Goal: Task Accomplishment & Management: Complete application form

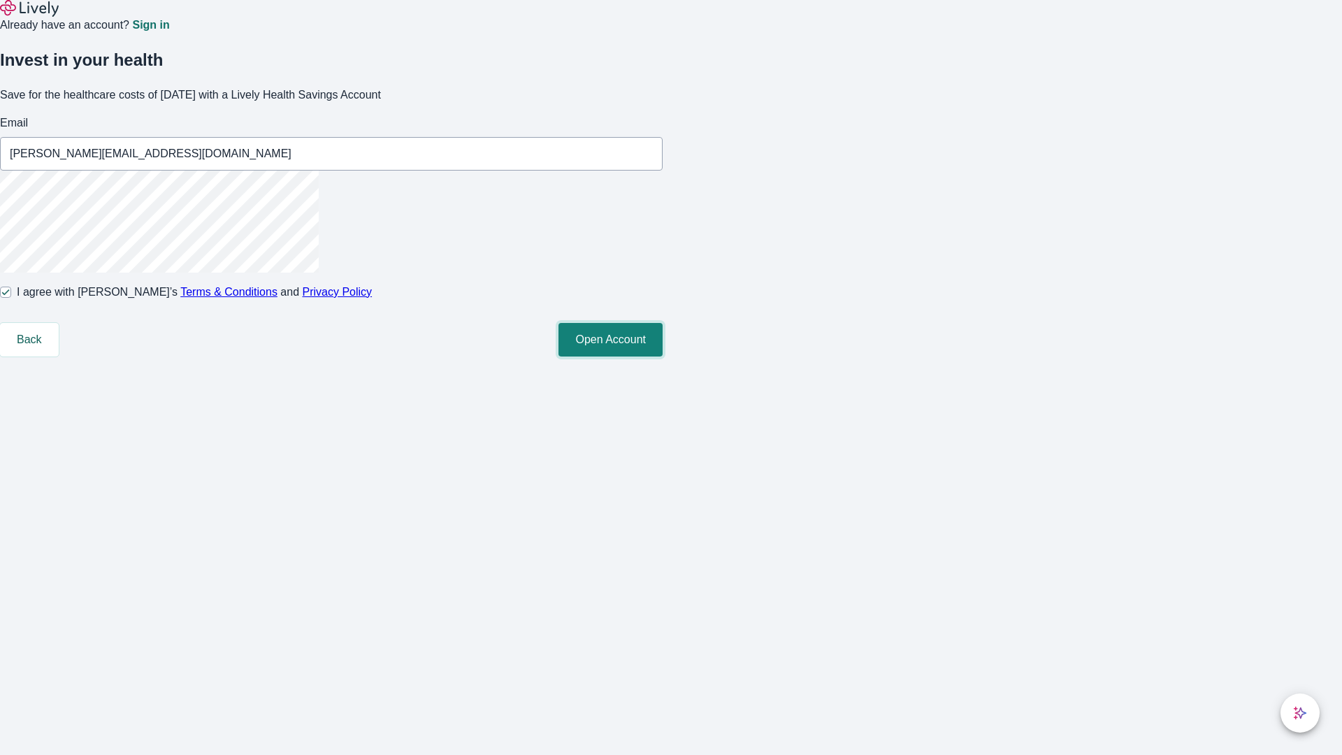
click at [663, 356] on button "Open Account" at bounding box center [610, 340] width 104 height 34
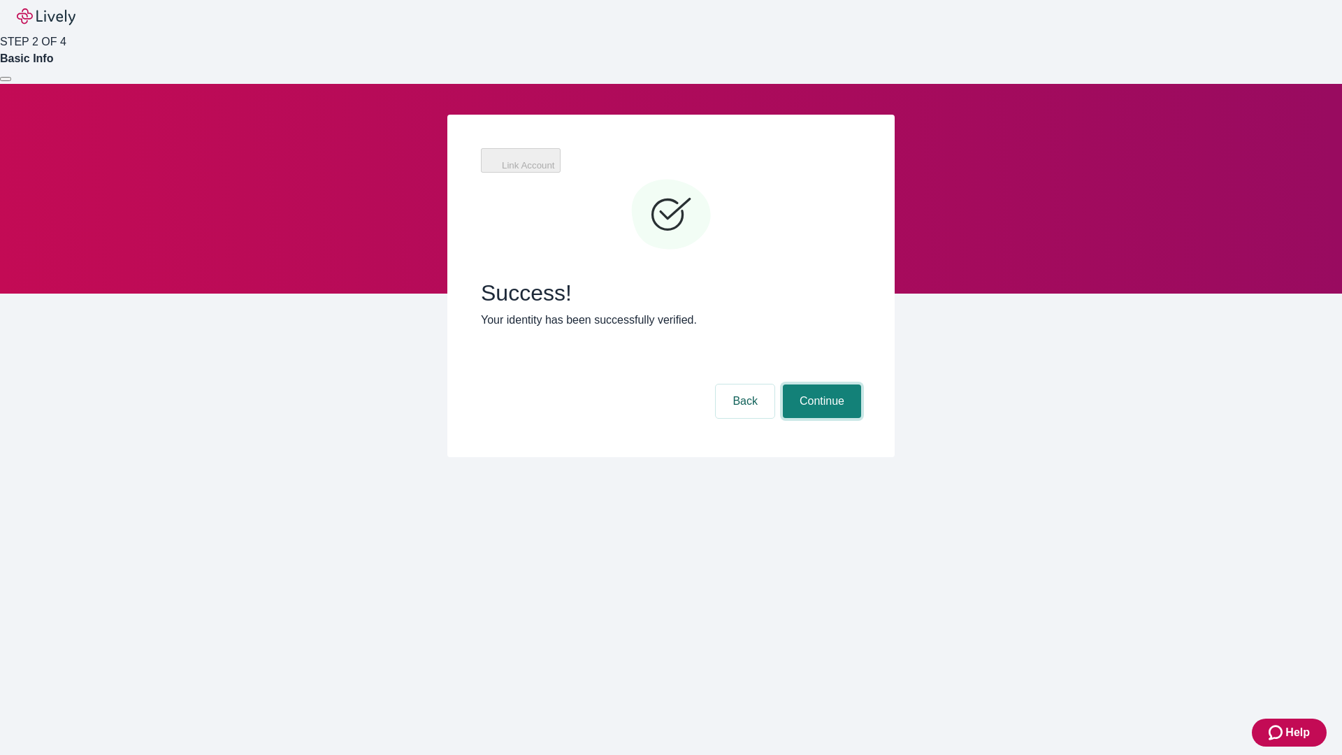
click at [820, 384] on button "Continue" at bounding box center [822, 401] width 78 height 34
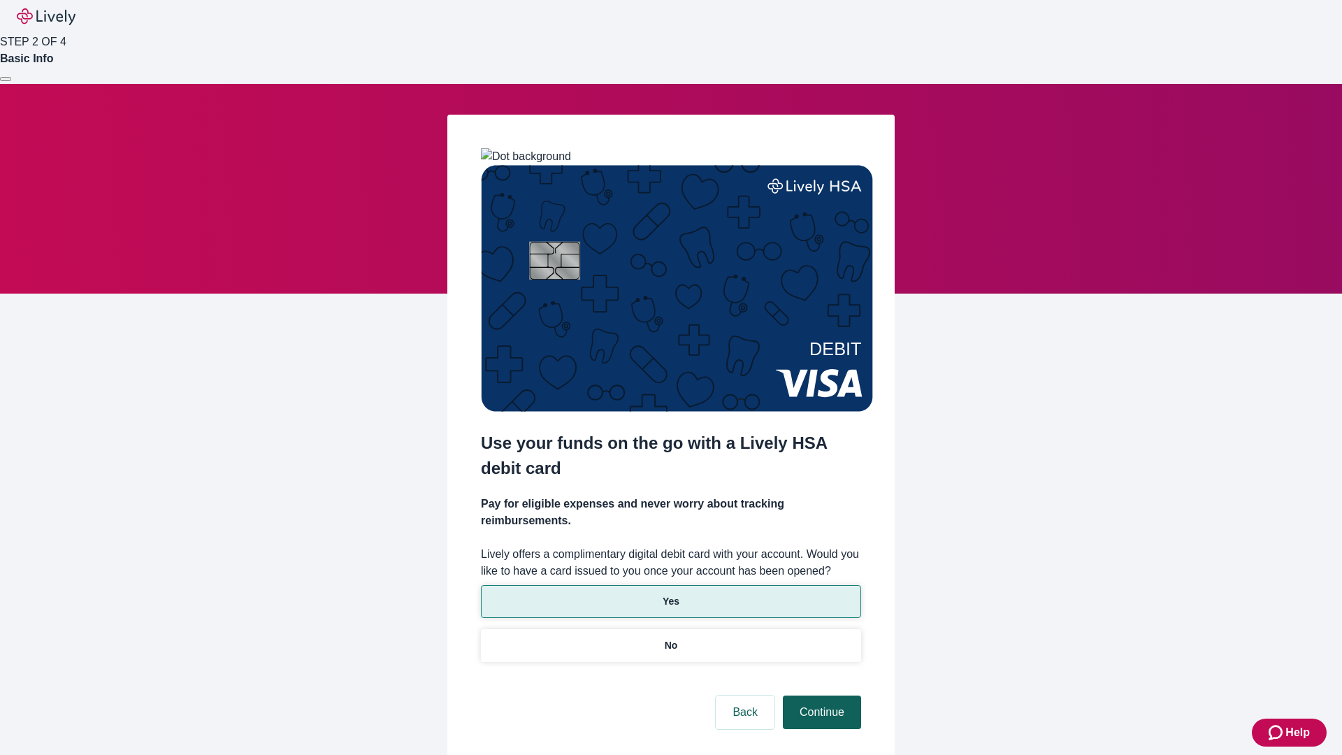
click at [670, 638] on p "No" at bounding box center [671, 645] width 13 height 15
click at [820, 695] on button "Continue" at bounding box center [822, 712] width 78 height 34
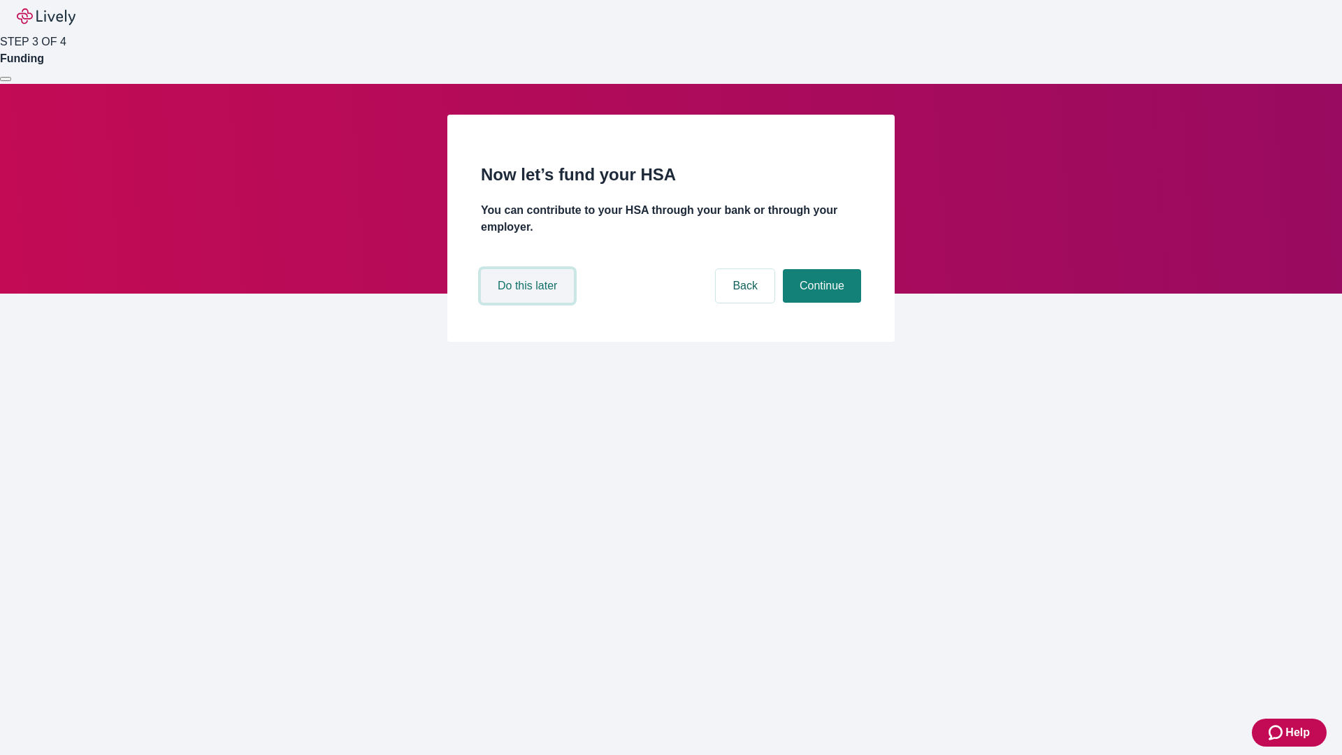
click at [529, 303] on button "Do this later" at bounding box center [527, 286] width 93 height 34
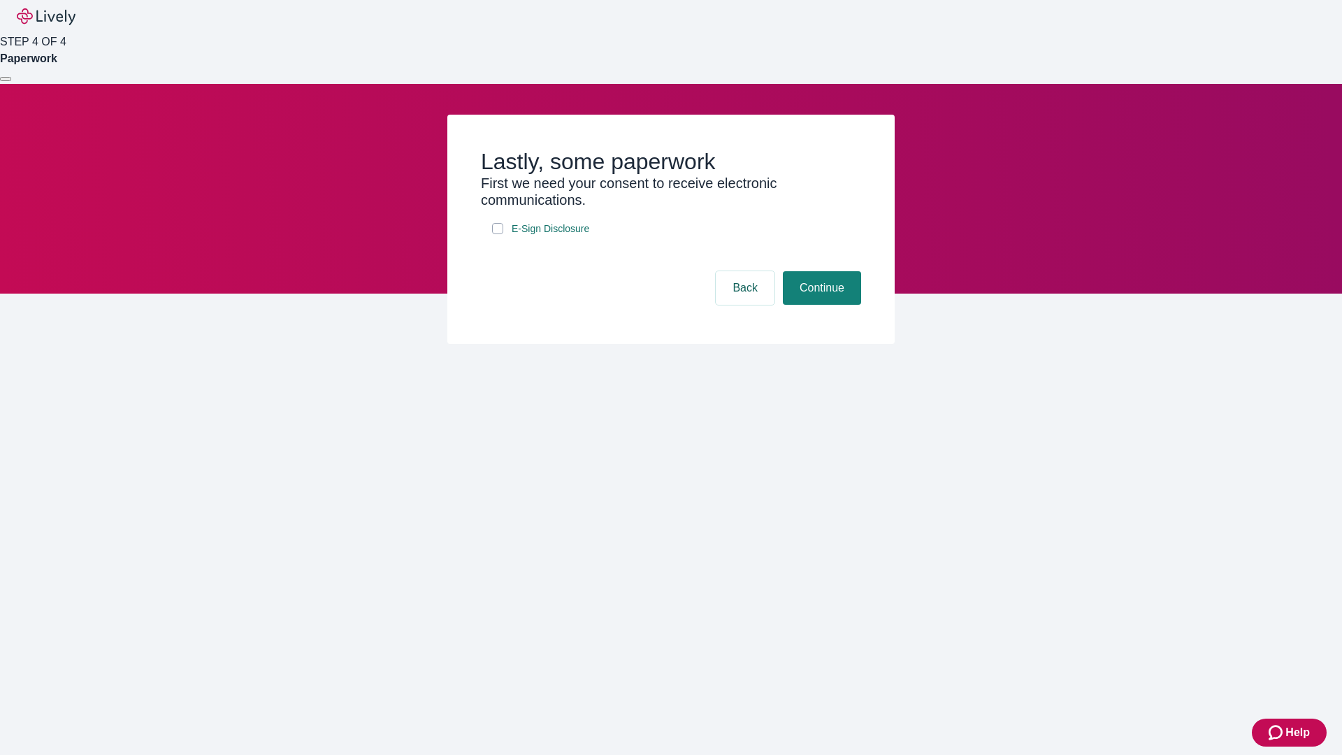
click at [498, 234] on input "E-Sign Disclosure" at bounding box center [497, 228] width 11 height 11
checkbox input "true"
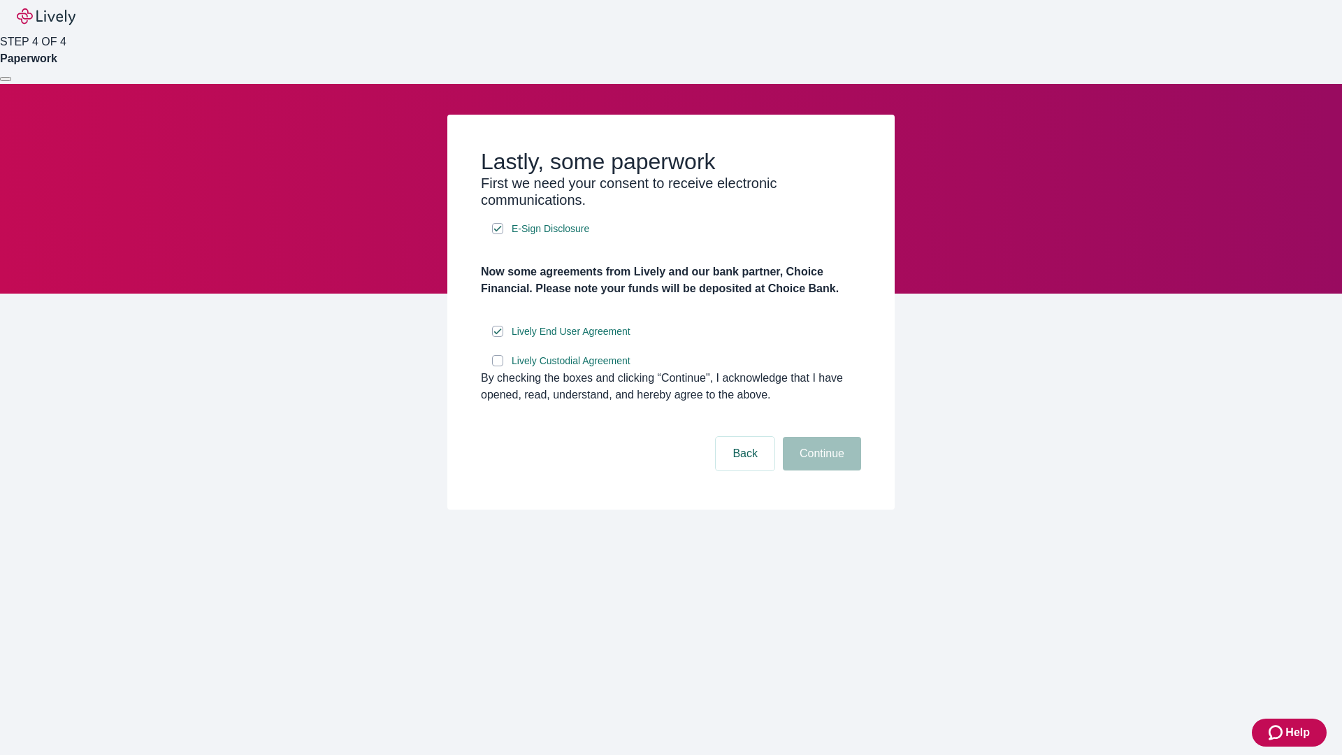
click at [498, 366] on input "Lively Custodial Agreement" at bounding box center [497, 360] width 11 height 11
checkbox input "true"
click at [820, 470] on button "Continue" at bounding box center [822, 454] width 78 height 34
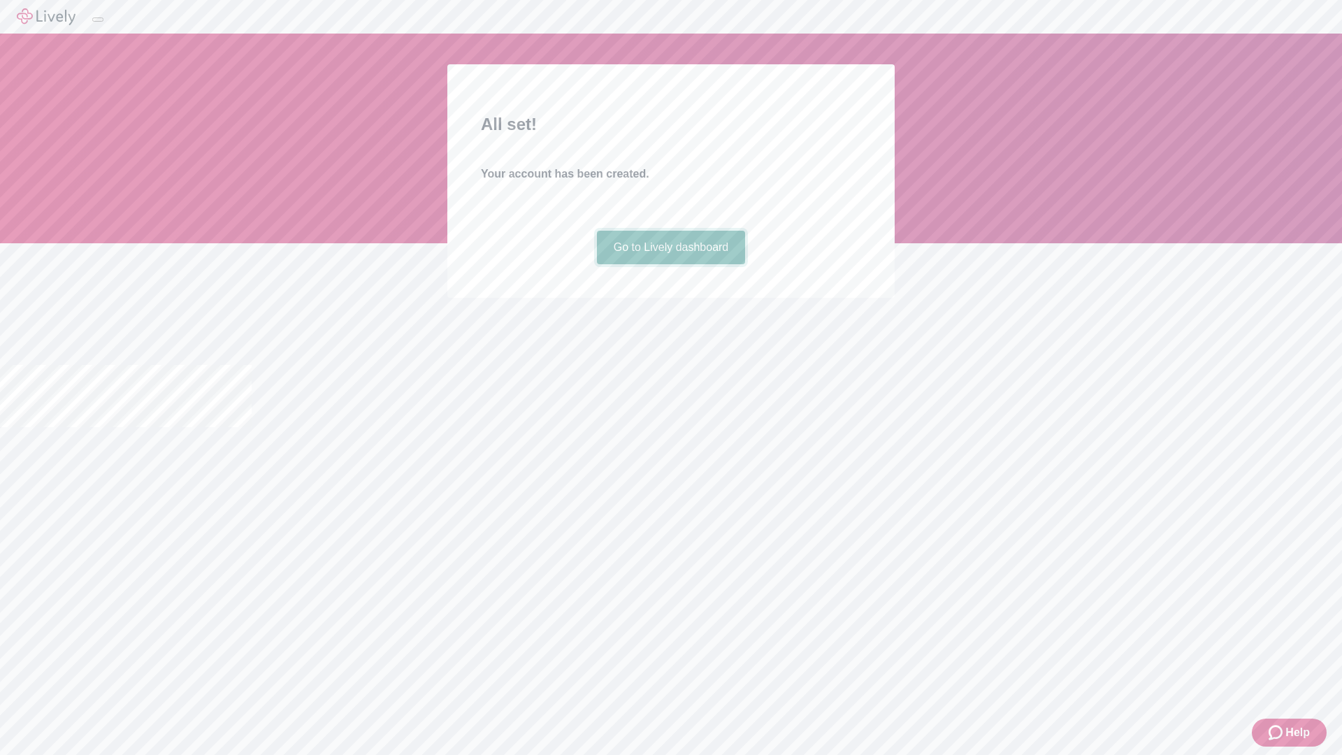
click at [670, 264] on link "Go to Lively dashboard" at bounding box center [671, 248] width 149 height 34
